Goal: Book appointment/travel/reservation

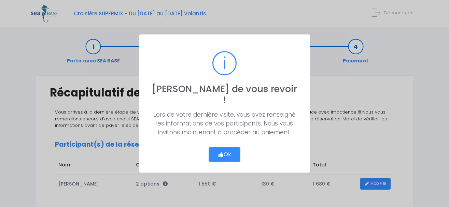
click at [222, 155] on icon "button" at bounding box center [221, 155] width 6 height 0
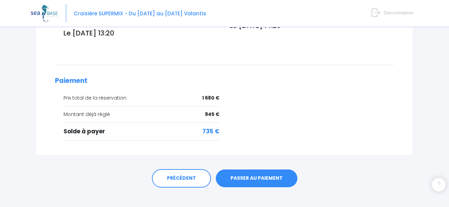
scroll to position [273, 0]
click at [241, 172] on link "PASSER AU PAIEMENT" at bounding box center [257, 178] width 82 height 18
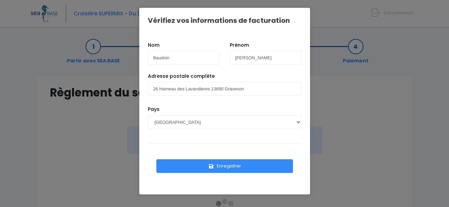
click at [224, 168] on button "Enregistrer" at bounding box center [224, 166] width 137 height 14
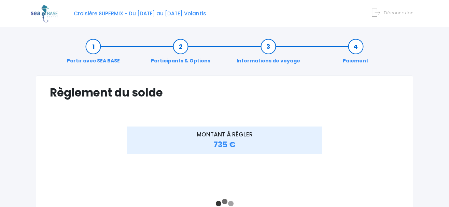
click at [359, 48] on link "Paiement" at bounding box center [355, 54] width 32 height 22
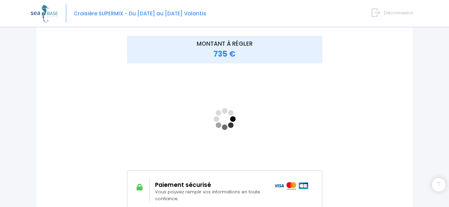
scroll to position [104, 0]
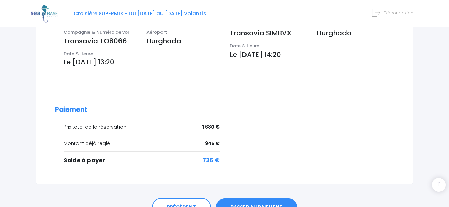
scroll to position [273, 0]
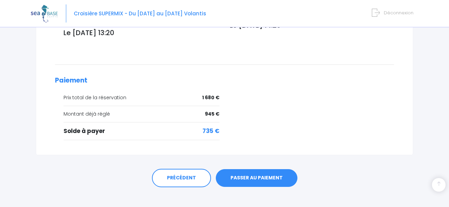
click at [254, 169] on link "PASSER AU PAIEMENT" at bounding box center [257, 178] width 82 height 18
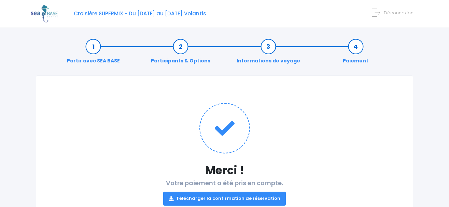
scroll to position [35, 0]
